Goal: Task Accomplishment & Management: Manage account settings

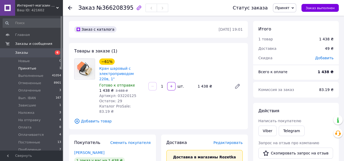
click at [27, 70] on span "Принятые" at bounding box center [27, 68] width 18 height 5
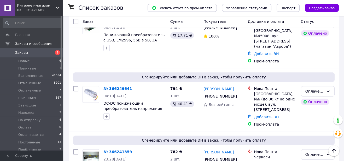
scroll to position [309, 0]
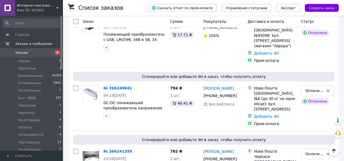
click at [17, 53] on span "Заказы" at bounding box center [21, 52] width 13 height 5
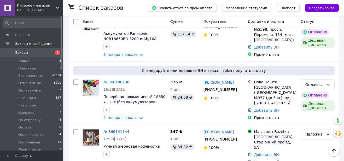
scroll to position [761, 0]
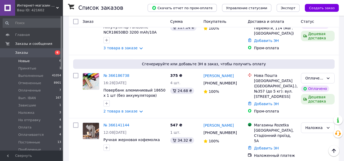
click at [21, 62] on span "Новые" at bounding box center [24, 61] width 12 height 5
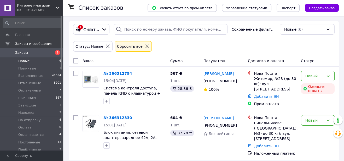
click at [78, 61] on input "checkbox" at bounding box center [75, 60] width 5 height 5
checkbox input "true"
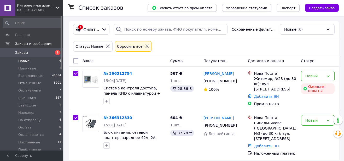
checkbox input "true"
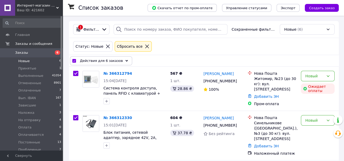
click at [126, 60] on icon at bounding box center [127, 60] width 3 height 3
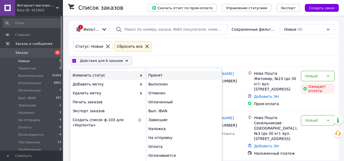
click at [153, 74] on div "Принят" at bounding box center [184, 75] width 76 height 9
checkbox input "false"
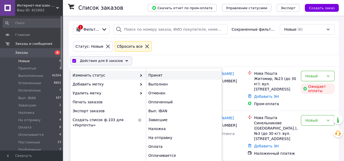
checkbox input "false"
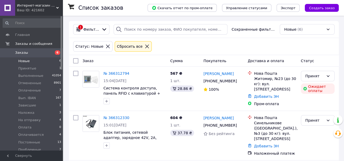
click at [21, 61] on span "Новые" at bounding box center [24, 61] width 12 height 5
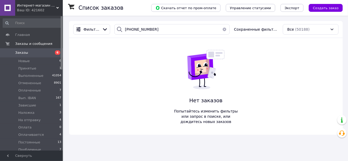
click at [24, 53] on span "Заказы" at bounding box center [21, 52] width 13 height 5
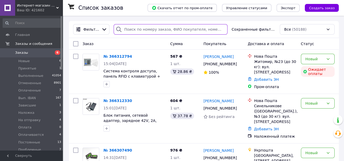
paste input "+380950909777"
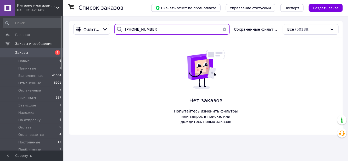
type input "+380950909777"
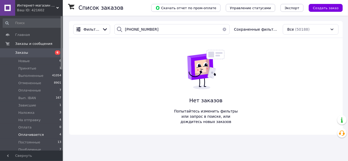
click at [27, 135] on span "Оплачивается" at bounding box center [30, 134] width 25 height 5
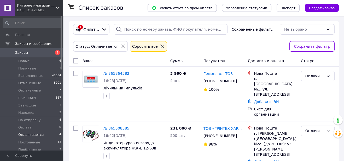
click at [19, 133] on span "Оплачивается" at bounding box center [30, 134] width 25 height 5
click at [105, 30] on icon at bounding box center [104, 29] width 6 height 6
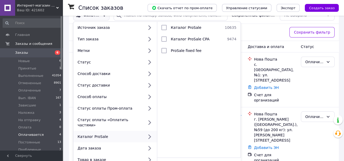
scroll to position [24, 0]
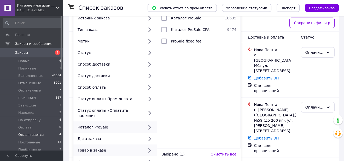
click at [149, 148] on icon at bounding box center [150, 150] width 3 height 4
click at [100, 147] on div "Товар в заказе" at bounding box center [110, 149] width 69 height 5
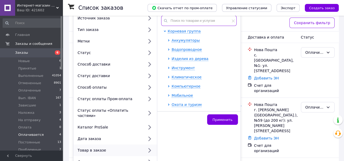
paste input "Электрический соленоидный клапан 1/2" 220"
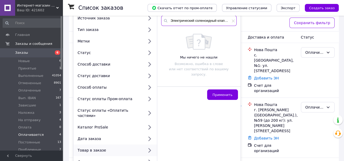
scroll to position [0, 12]
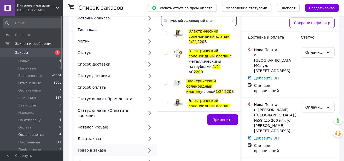
type input "Электрический соленоидный клапан 1/2" 220"
click at [165, 32] on input "checkbox" at bounding box center [165, 32] width 3 height 3
checkbox input "true"
click at [166, 52] on input "checkbox" at bounding box center [165, 52] width 3 height 3
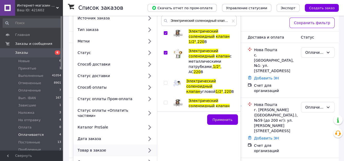
checkbox input "true"
click at [163, 84] on div "Электрический соленоидный клапан 1/2" , 220 В Электрический соленоидный клапан …" at bounding box center [198, 68] width 75 height 78
click at [164, 81] on input "checkbox" at bounding box center [165, 82] width 3 height 3
checkbox input "true"
drag, startPoint x: 163, startPoint y: 102, endPoint x: 169, endPoint y: 101, distance: 6.0
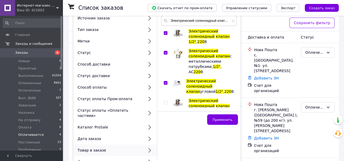
click at [163, 102] on div "Электрический соленоидный клапан 1/2" , 220 В Электрический соленоидный клапан …" at bounding box center [198, 68] width 75 height 78
click at [165, 101] on input "checkbox" at bounding box center [165, 102] width 3 height 3
checkbox input "true"
click at [222, 118] on span "Применить" at bounding box center [223, 119] width 20 height 4
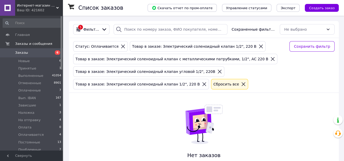
click at [21, 54] on span "Заказы" at bounding box center [21, 52] width 13 height 5
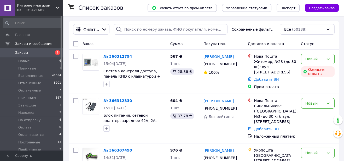
click at [77, 45] on input "checkbox" at bounding box center [75, 43] width 5 height 5
checkbox input "true"
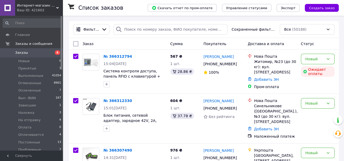
checkbox input "true"
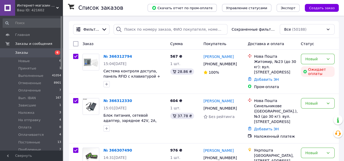
checkbox input "true"
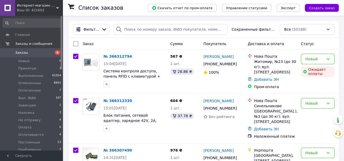
checkbox input "true"
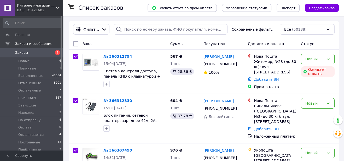
checkbox input "true"
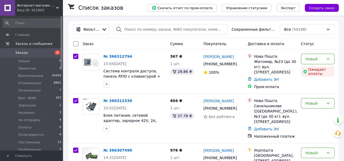
checkbox input "true"
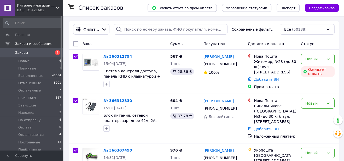
checkbox input "true"
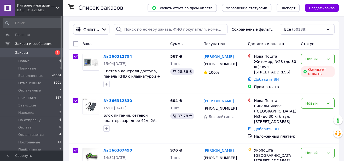
checkbox input "true"
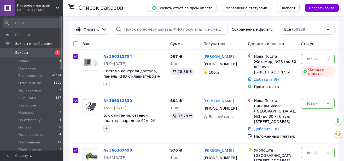
checkbox input "true"
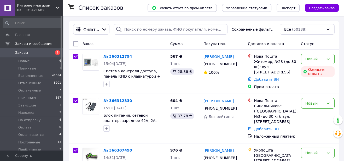
checkbox input "true"
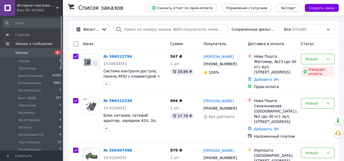
checkbox input "true"
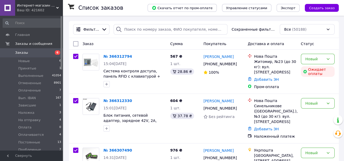
checkbox input "true"
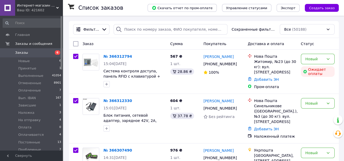
checkbox input "true"
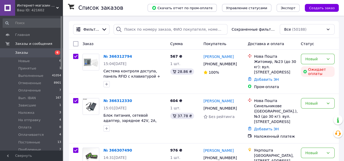
checkbox input "true"
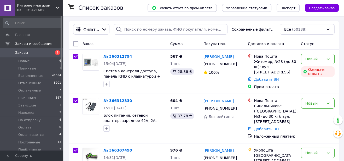
checkbox input "true"
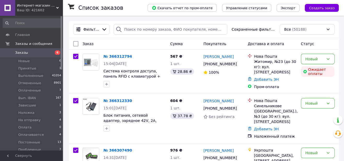
checkbox input "true"
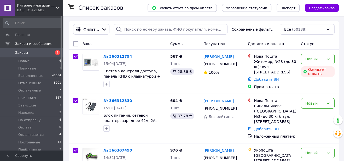
checkbox input "true"
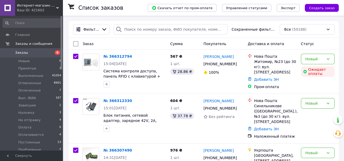
checkbox input "true"
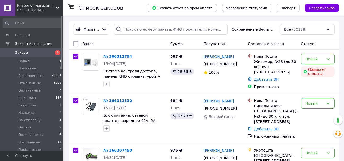
checkbox input "true"
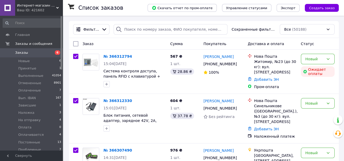
checkbox input "true"
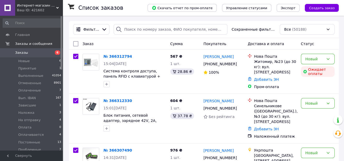
checkbox input "true"
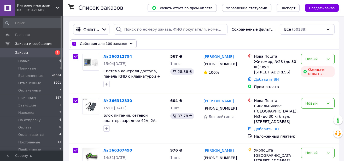
click at [77, 45] on div "Действия для 100 заказов" at bounding box center [103, 43] width 67 height 9
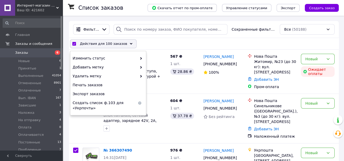
click at [77, 45] on div "Действия для 100 заказов" at bounding box center [103, 43] width 67 height 9
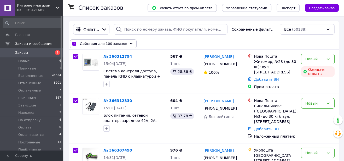
click at [168, 40] on div "Действия для 100 заказов Выбрать все 50188 заказов Выбраны все 50188 заказов От…" at bounding box center [204, 43] width 268 height 9
click at [72, 43] on input "checkbox" at bounding box center [73, 43] width 3 height 3
checkbox input "false"
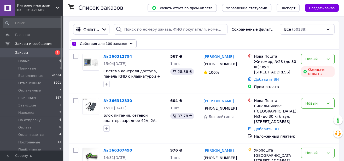
checkbox input "false"
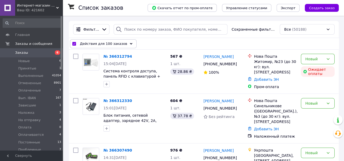
checkbox input "false"
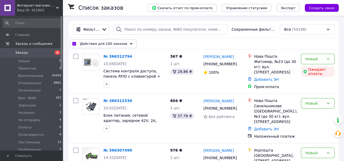
checkbox input "false"
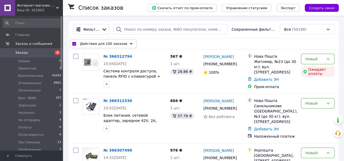
checkbox input "false"
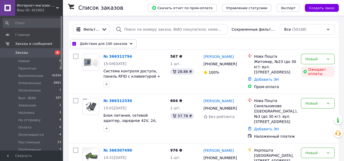
checkbox input "false"
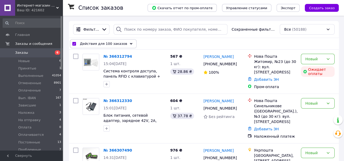
checkbox input "false"
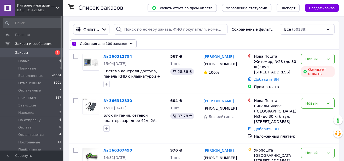
checkbox input "false"
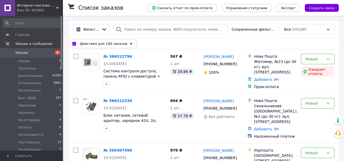
checkbox input "false"
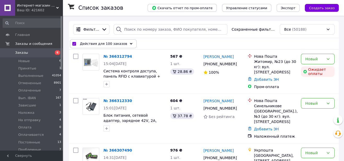
checkbox input "false"
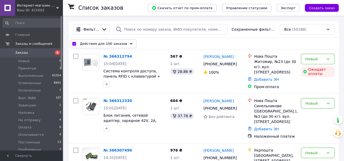
checkbox input "false"
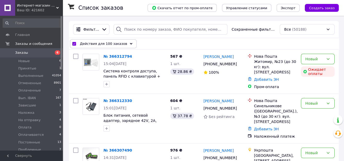
checkbox input "false"
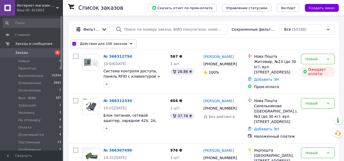
checkbox input "false"
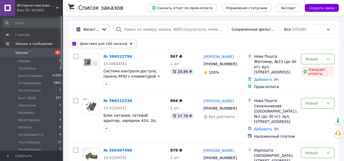
checkbox input "false"
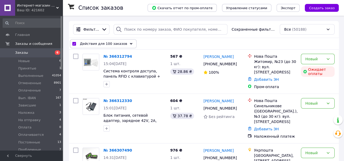
checkbox input "false"
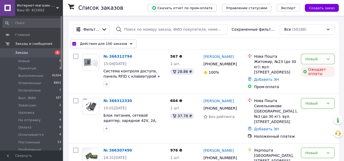
checkbox input "false"
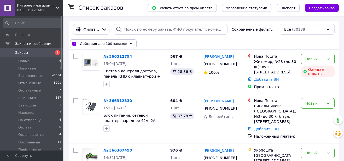
checkbox input "false"
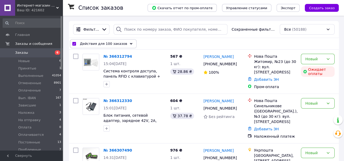
checkbox input "false"
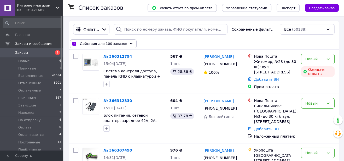
checkbox input "false"
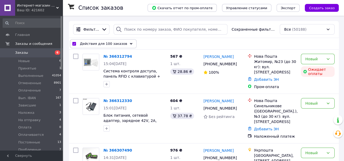
checkbox input "false"
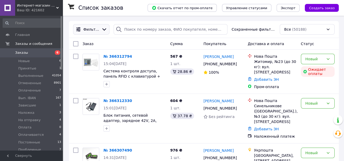
click at [103, 29] on icon at bounding box center [104, 29] width 6 height 6
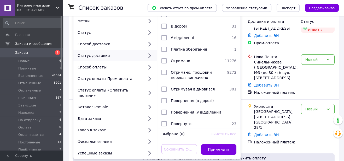
scroll to position [47, 0]
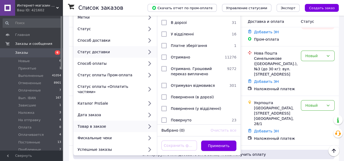
click at [89, 123] on div "Товар в заказе" at bounding box center [110, 125] width 69 height 5
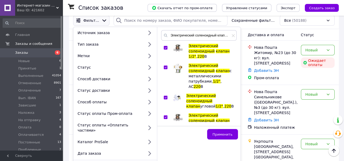
scroll to position [0, 0]
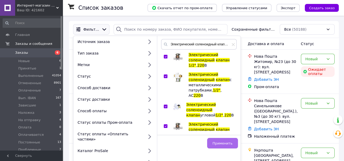
click at [218, 145] on button "Применить" at bounding box center [222, 143] width 31 height 10
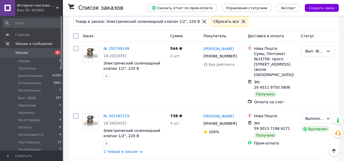
scroll to position [71, 0]
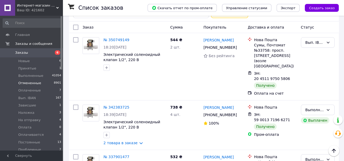
click at [33, 84] on span "Отмененные" at bounding box center [29, 83] width 23 height 5
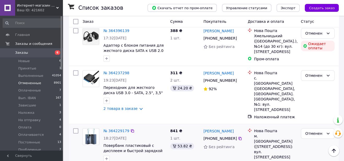
scroll to position [642, 0]
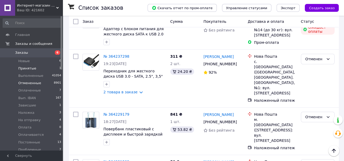
click at [28, 67] on span "Принятые" at bounding box center [27, 68] width 18 height 5
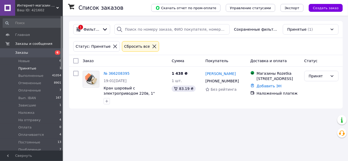
click at [28, 67] on span "Принятые" at bounding box center [27, 68] width 18 height 5
click at [26, 61] on span "Новые" at bounding box center [24, 61] width 12 height 5
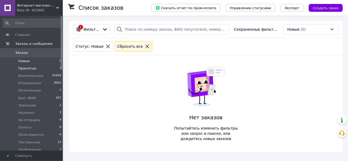
click at [24, 68] on span "Принятые" at bounding box center [27, 68] width 18 height 5
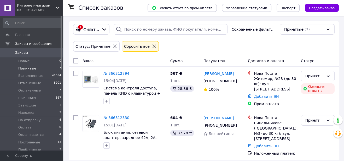
click at [31, 67] on span "Принятые" at bounding box center [27, 68] width 18 height 5
click at [32, 67] on span "Принятые" at bounding box center [27, 68] width 18 height 5
click at [24, 65] on li "Принятые 7" at bounding box center [32, 68] width 64 height 7
click at [23, 69] on span "Принятые" at bounding box center [27, 68] width 18 height 5
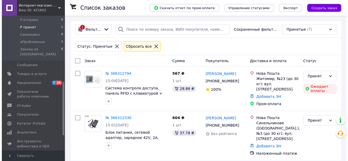
scroll to position [166, 0]
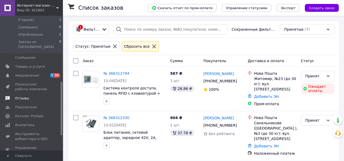
click at [24, 96] on span "Отзывы" at bounding box center [22, 98] width 14 height 5
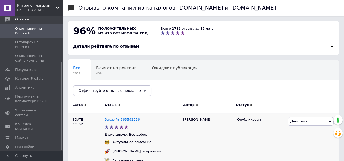
click at [124, 118] on link "Заказ № 365592256" at bounding box center [122, 119] width 35 height 4
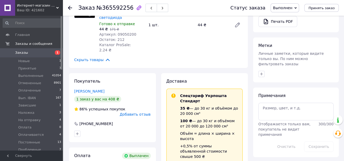
scroll to position [238, 0]
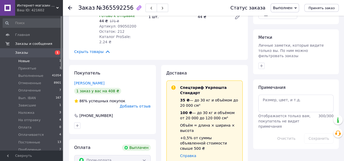
click at [21, 61] on span "Новые" at bounding box center [24, 61] width 12 height 5
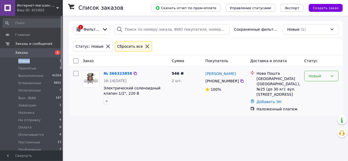
click at [316, 75] on div "Новый" at bounding box center [318, 76] width 19 height 6
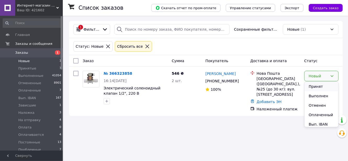
click at [313, 86] on li "Принят" at bounding box center [321, 86] width 34 height 9
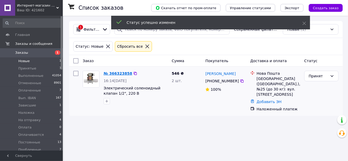
click at [119, 72] on link "№ 366323858" at bounding box center [118, 73] width 29 height 4
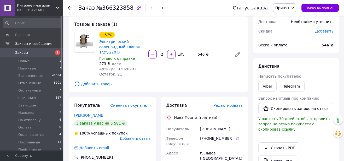
scroll to position [71, 0]
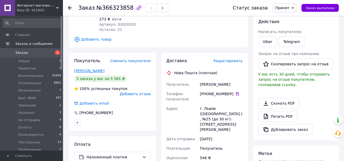
click at [92, 71] on link "[PERSON_NAME]" at bounding box center [89, 71] width 30 height 4
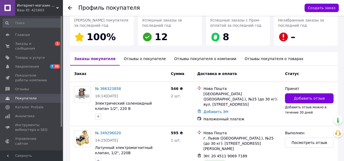
scroll to position [119, 0]
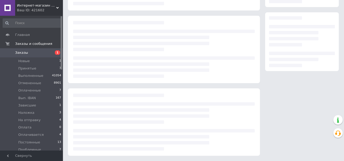
scroll to position [71, 0]
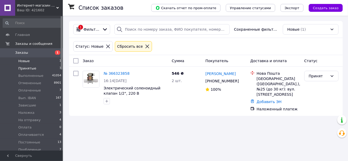
click at [33, 70] on span "Принятые" at bounding box center [27, 68] width 18 height 5
